Goal: Task Accomplishment & Management: Complete application form

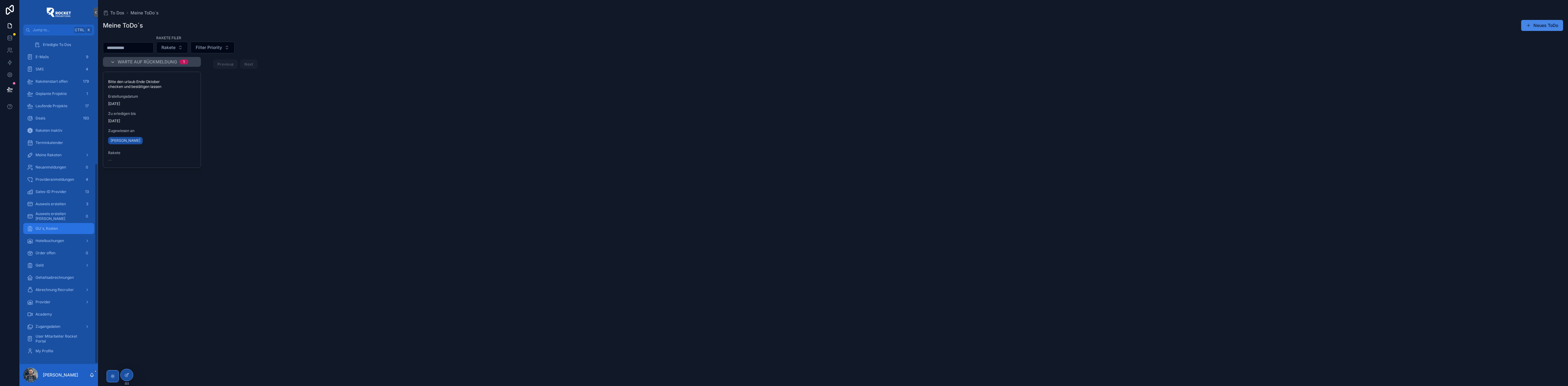
scroll to position [209, 0]
click at [58, 263] on div "Geld" at bounding box center [58, 265] width 64 height 10
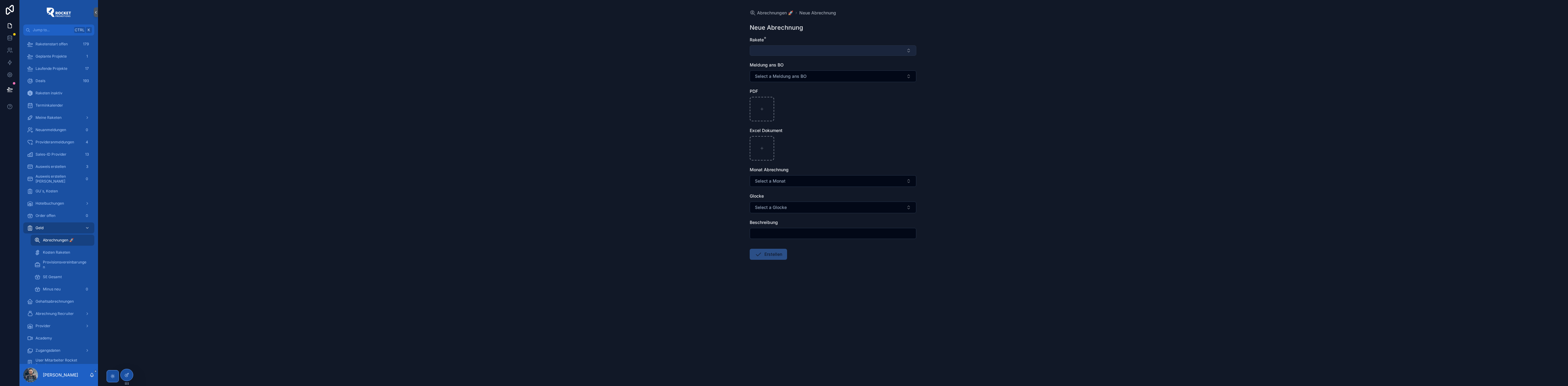
click at [838, 47] on button "Select Button" at bounding box center [833, 50] width 167 height 10
type input "**********"
click at [772, 75] on span "[PERSON_NAME]" at bounding box center [771, 75] width 35 height 6
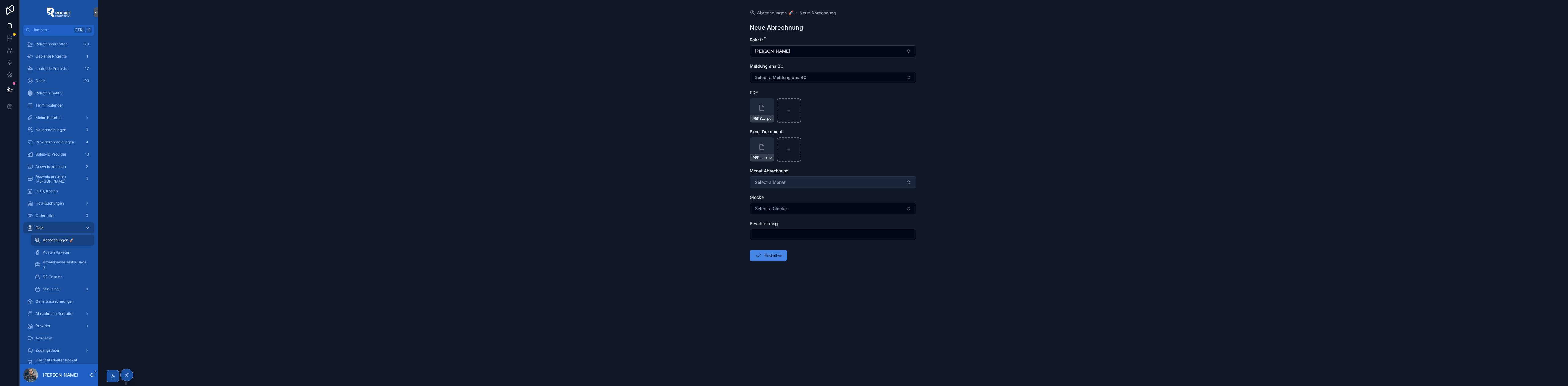
click at [778, 181] on span "Select a Monat" at bounding box center [770, 182] width 30 height 6
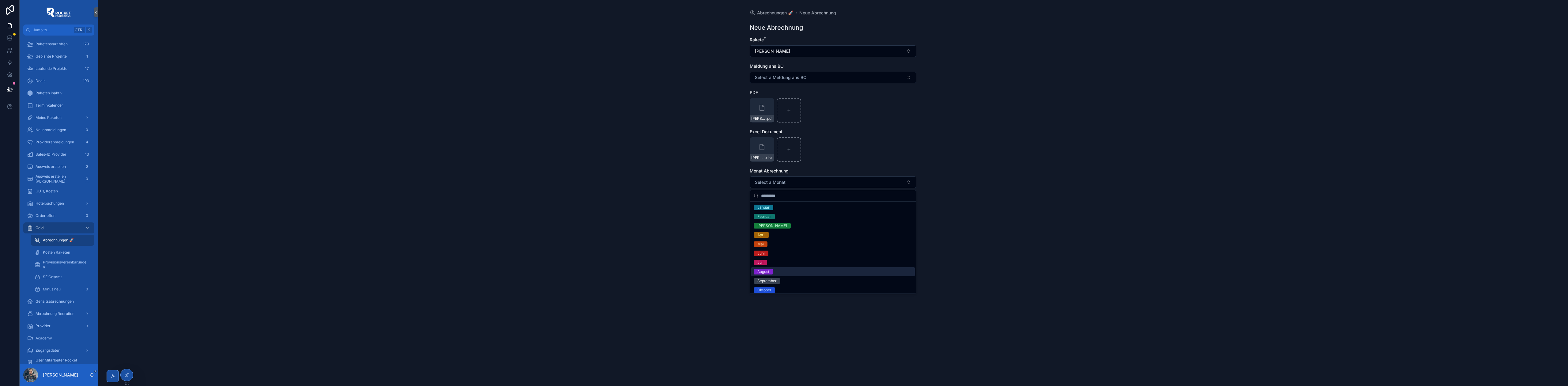
click at [772, 271] on span "August" at bounding box center [763, 272] width 19 height 5
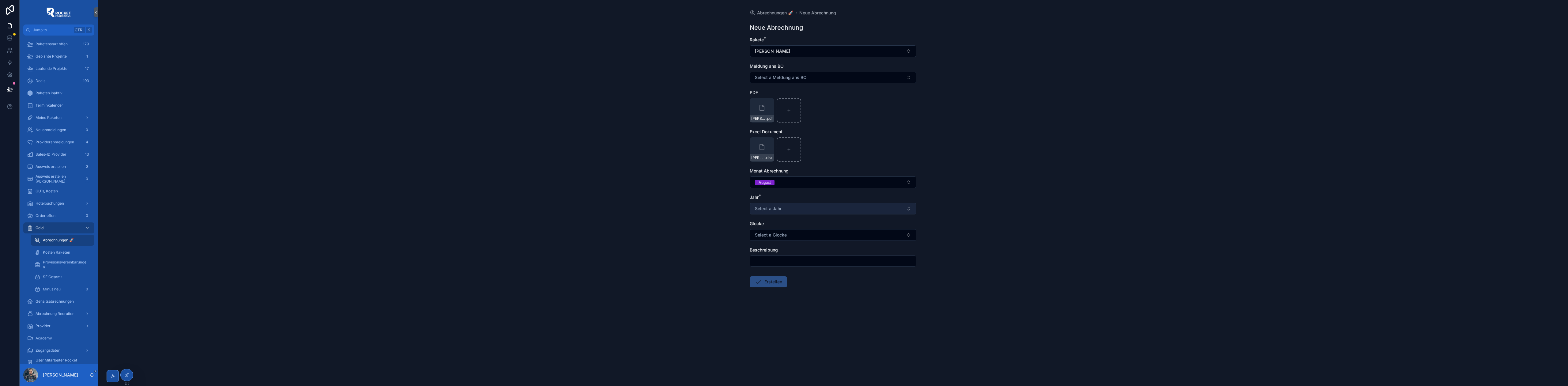
click at [783, 208] on button "Select a Jahr" at bounding box center [833, 208] width 167 height 12
click at [772, 255] on div "2025" at bounding box center [833, 252] width 164 height 9
click at [770, 264] on input "scrollable content" at bounding box center [833, 261] width 166 height 9
click at [771, 284] on button "Erstellen" at bounding box center [768, 282] width 37 height 11
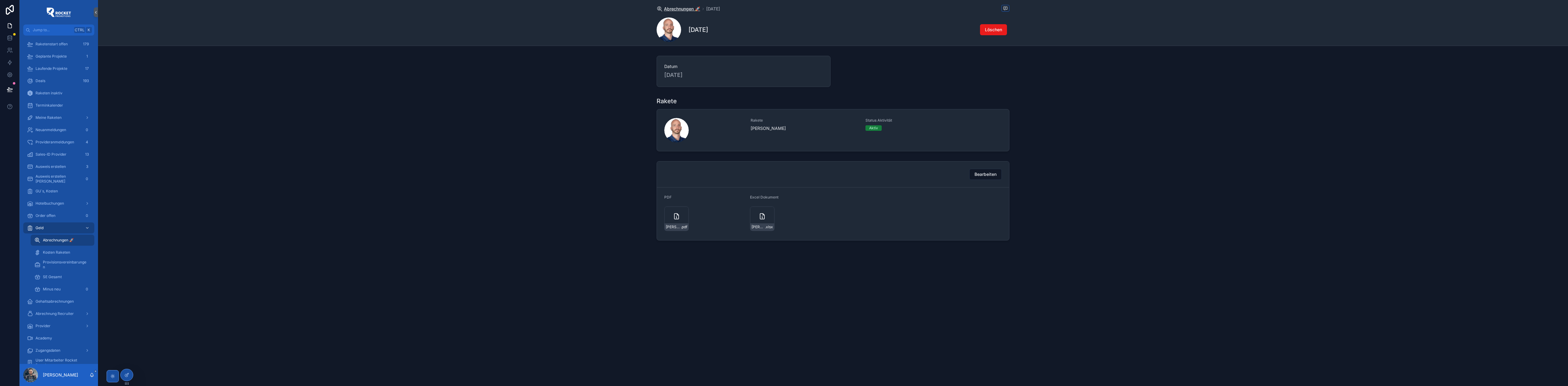
click at [679, 6] on span "Abrechnungen 🚀" at bounding box center [682, 9] width 36 height 6
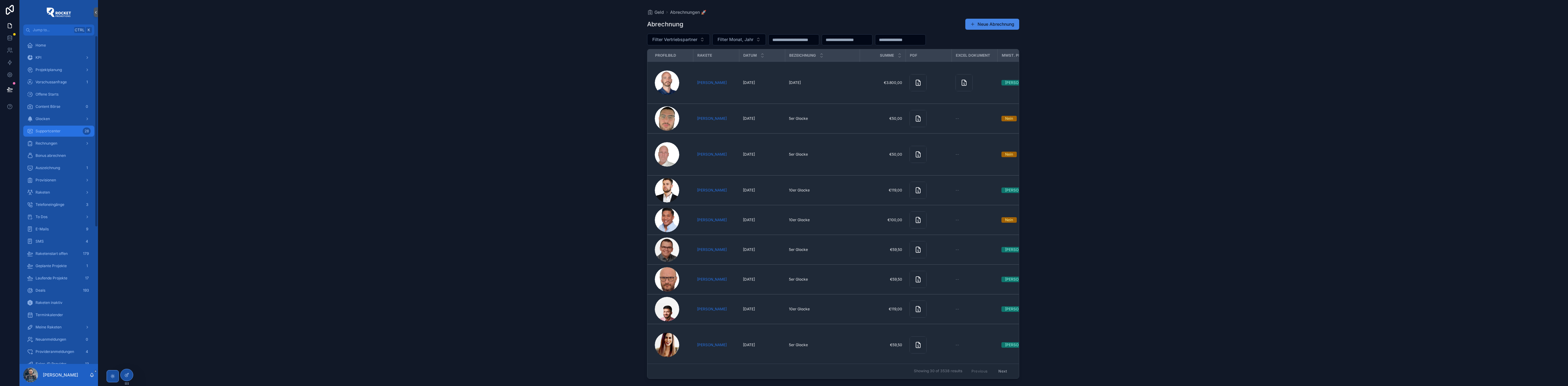
drag, startPoint x: 56, startPoint y: 133, endPoint x: 280, endPoint y: 178, distance: 228.5
click at [56, 133] on span "Supportcenter" at bounding box center [47, 131] width 25 height 5
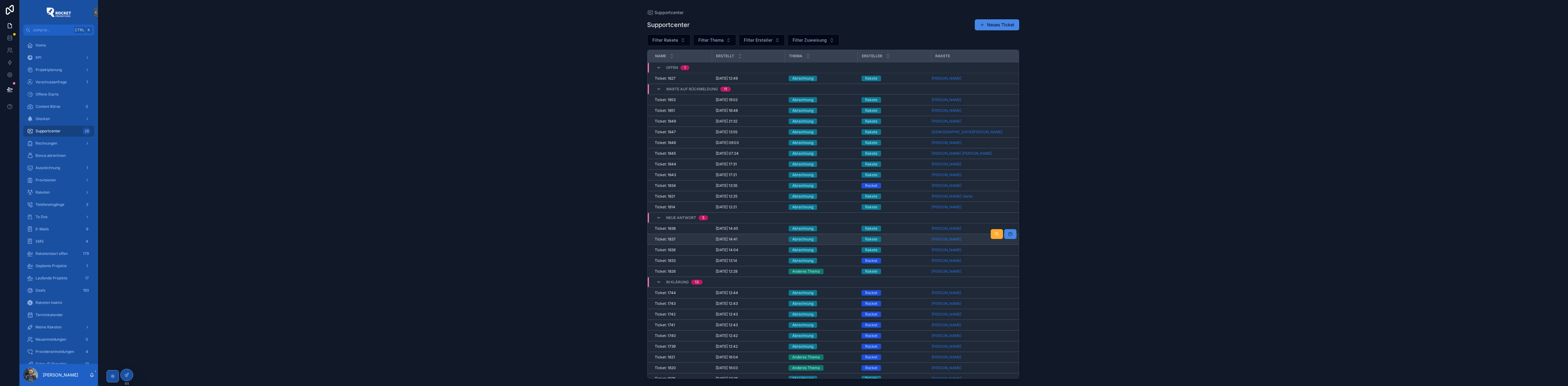
click at [691, 240] on div "Ticket: 1837 Ticket: 1837" at bounding box center [682, 239] width 54 height 5
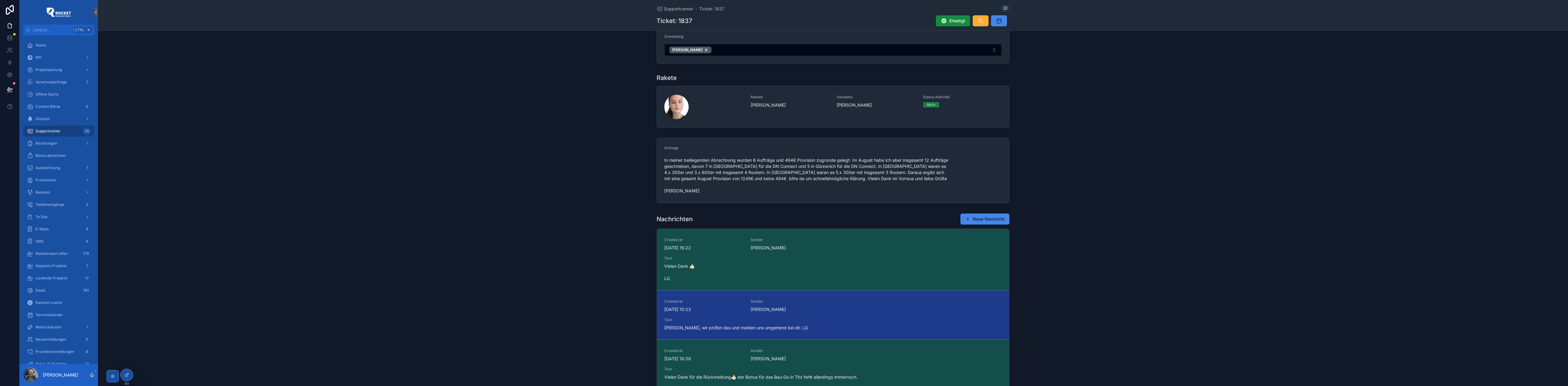
scroll to position [54, 0]
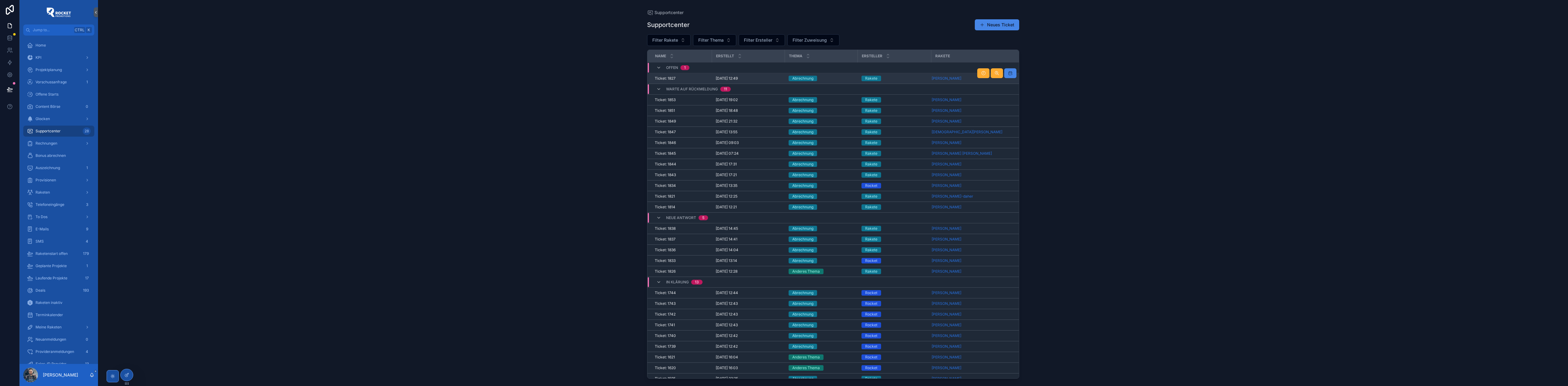
click at [768, 78] on div "[DATE] 12:49 [DATE] 12:49" at bounding box center [749, 79] width 66 height 5
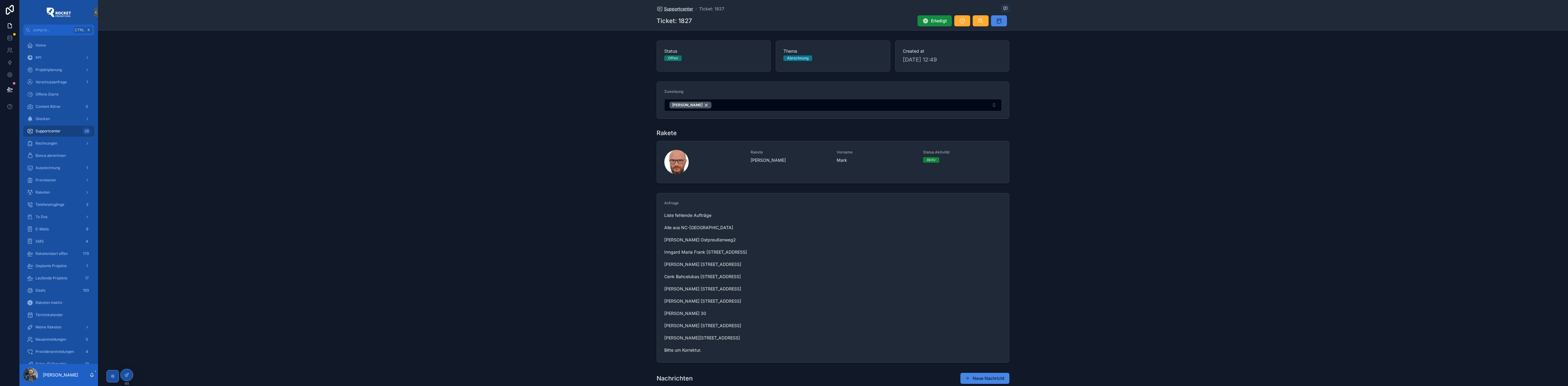
click at [676, 12] on span "Supportcenter" at bounding box center [679, 9] width 29 height 6
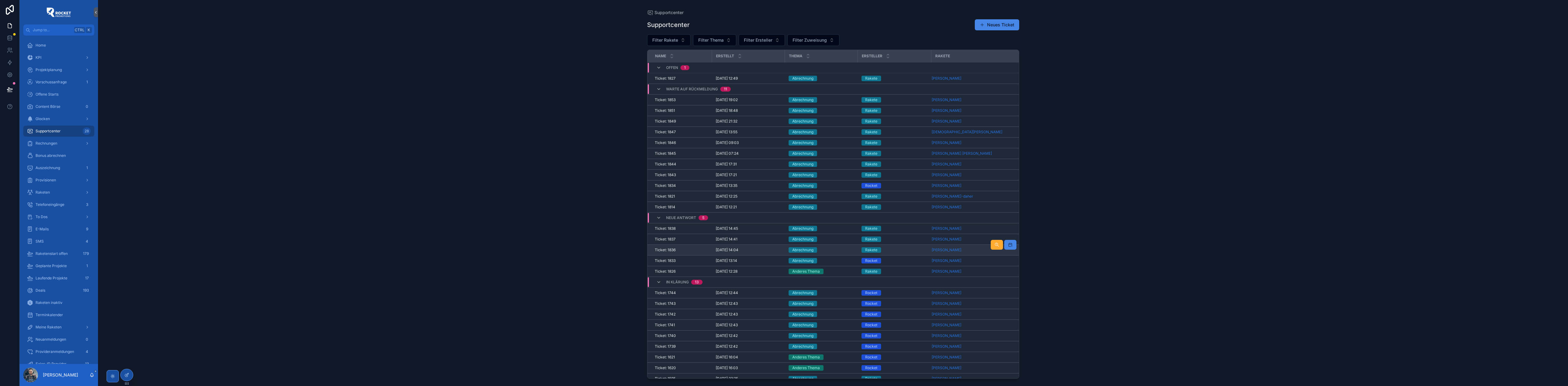
click at [832, 253] on div "Abrechnung" at bounding box center [822, 250] width 66 height 5
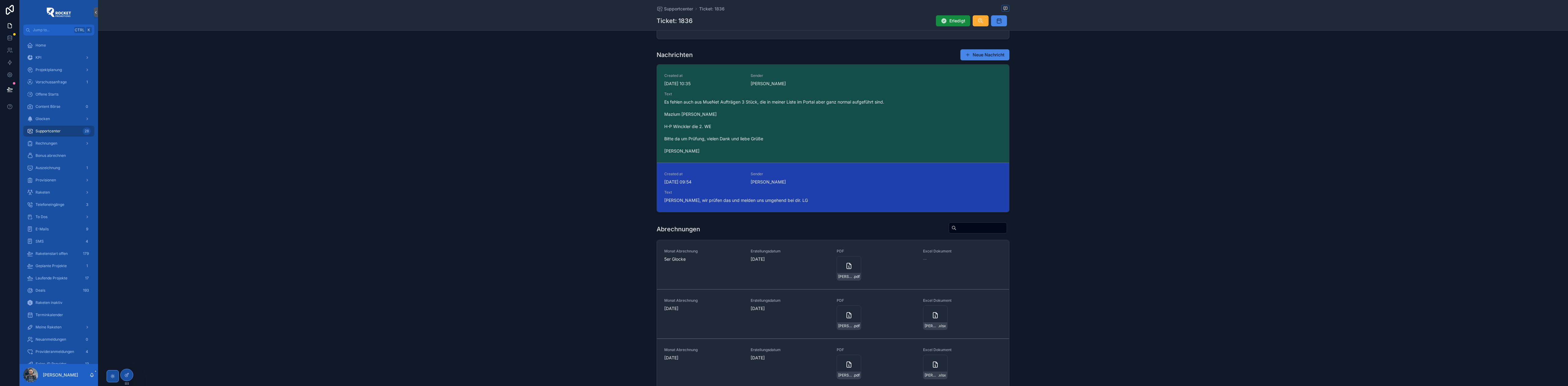
scroll to position [245, 0]
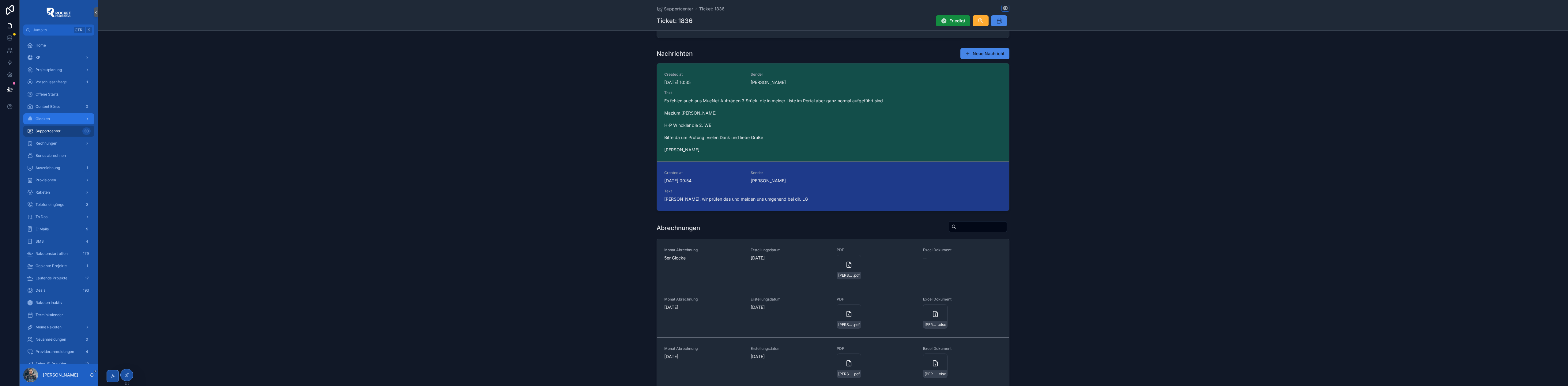
click at [55, 119] on div "Glocken" at bounding box center [58, 119] width 64 height 10
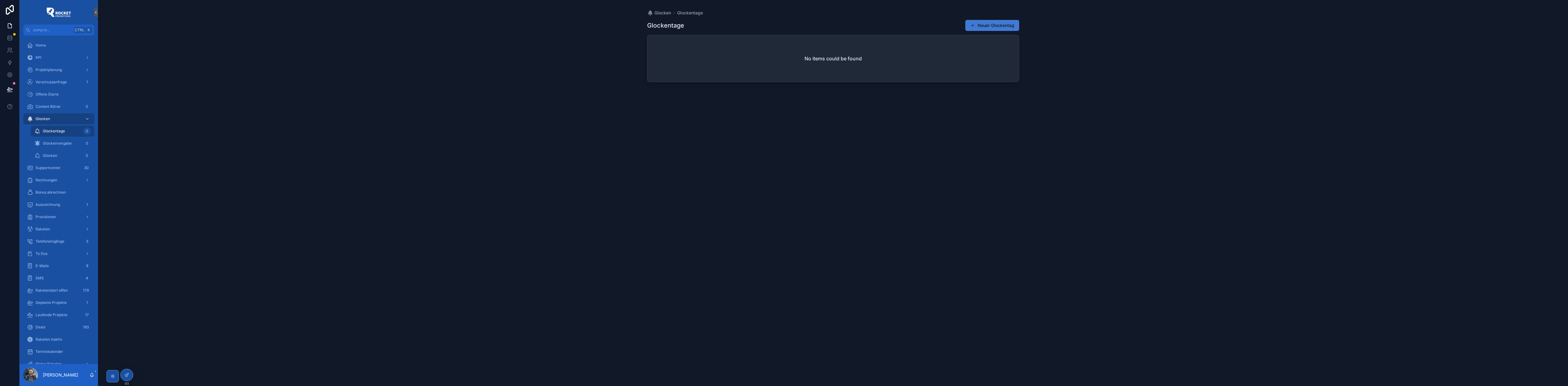
click at [1009, 26] on button "Neuer Glockentag" at bounding box center [992, 26] width 54 height 11
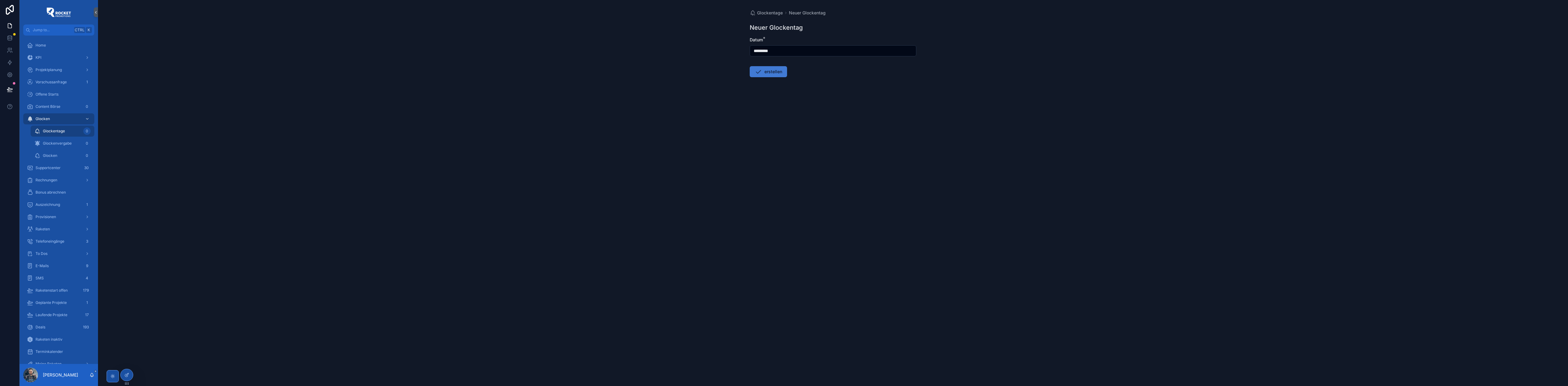
click at [761, 71] on icon "scrollable content" at bounding box center [758, 72] width 7 height 7
